Goal: Find specific page/section: Find specific page/section

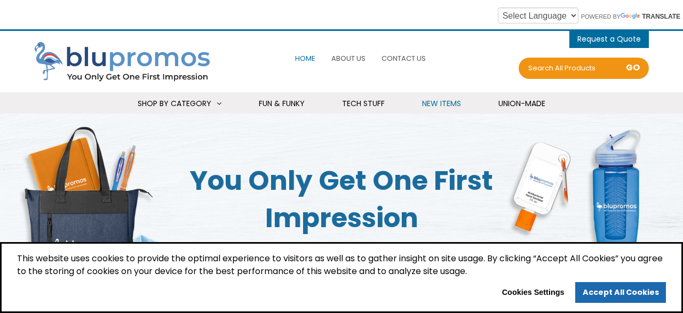
click at [443, 106] on span "New Items" at bounding box center [441, 103] width 39 height 11
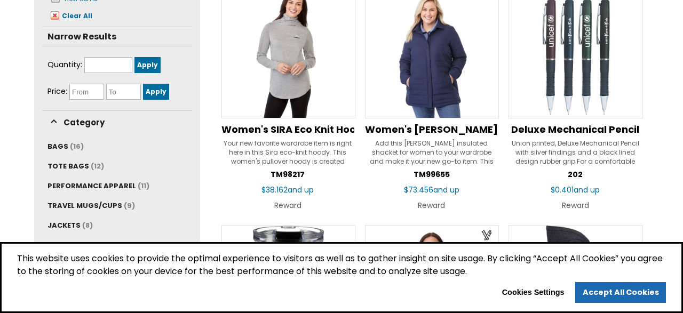
scroll to position [278, 0]
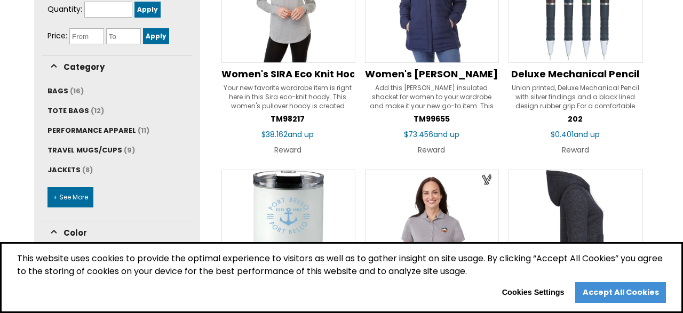
click at [629, 295] on link "Accept All Cookies" at bounding box center [620, 292] width 91 height 21
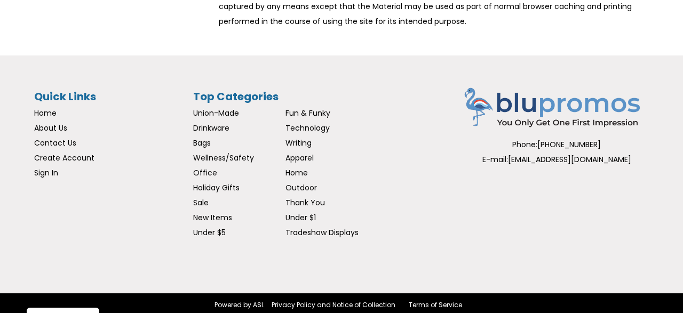
scroll to position [1943, 0]
click at [68, 140] on span "Contact Us" at bounding box center [55, 143] width 42 height 11
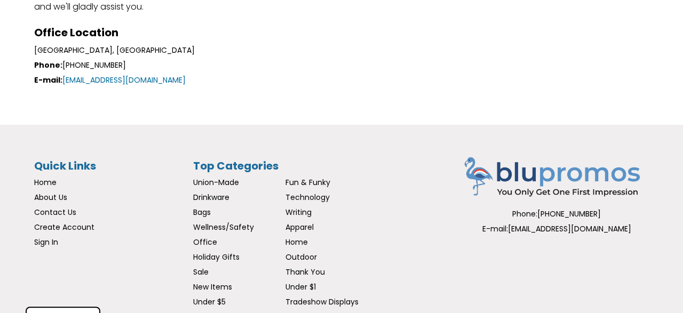
scroll to position [104, 0]
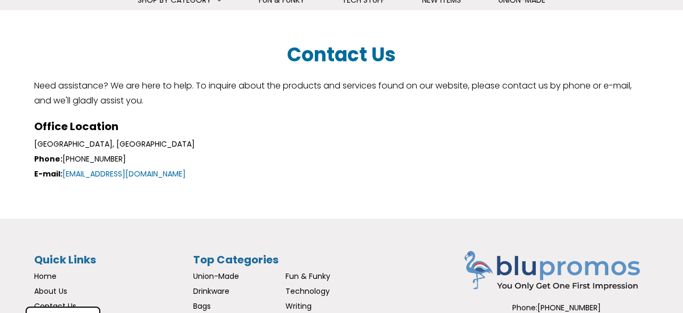
click at [82, 66] on div "Contact Us Need assistance? We are here to help. To inquire about the products …" at bounding box center [341, 77] width 615 height 61
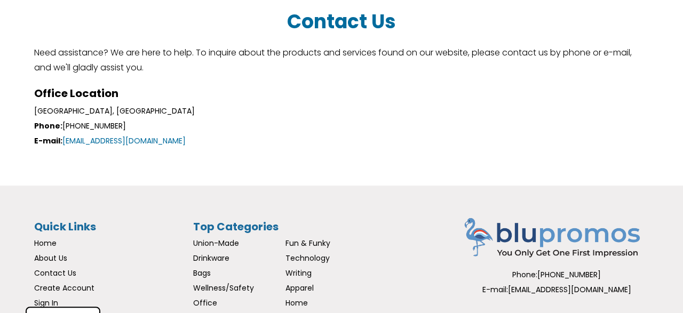
scroll to position [270, 0]
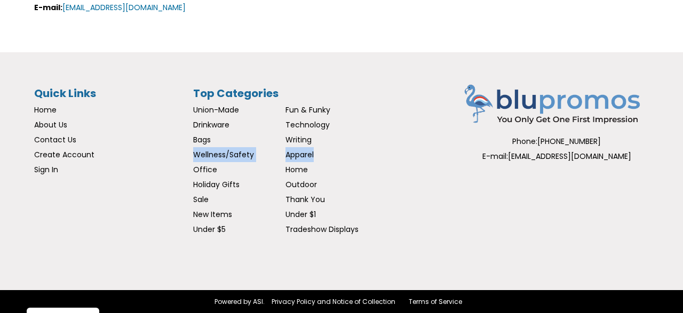
drag, startPoint x: 329, startPoint y: 137, endPoint x: 322, endPoint y: 161, distance: 24.5
click at [324, 154] on ul "Union-Made Fun & Funky Drinkware Technology Bags Writing Wellness/Safety Appare…" at bounding box center [285, 169] width 185 height 134
click at [385, 160] on div "Quick Links Home About Us Contact Us Create Account Sign In Top Categories Unio…" at bounding box center [341, 166] width 615 height 185
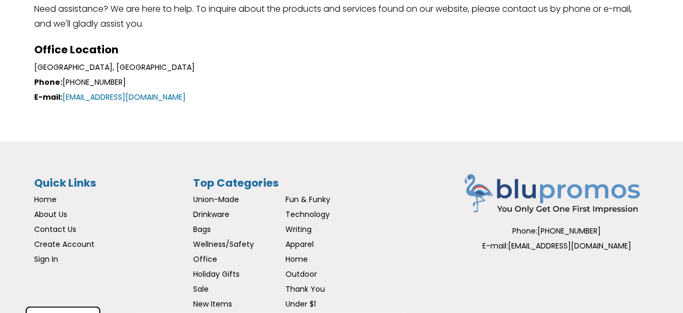
scroll to position [0, 0]
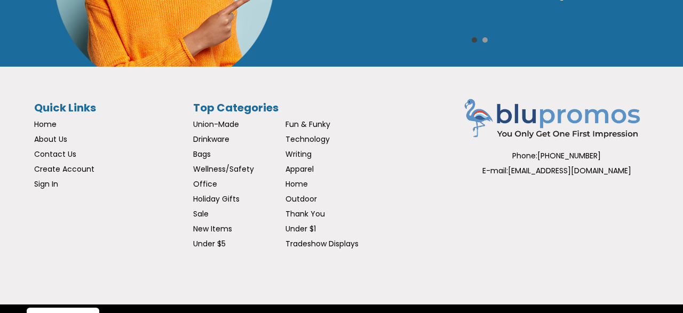
scroll to position [1840, 0]
